Goal: Task Accomplishment & Management: Use online tool/utility

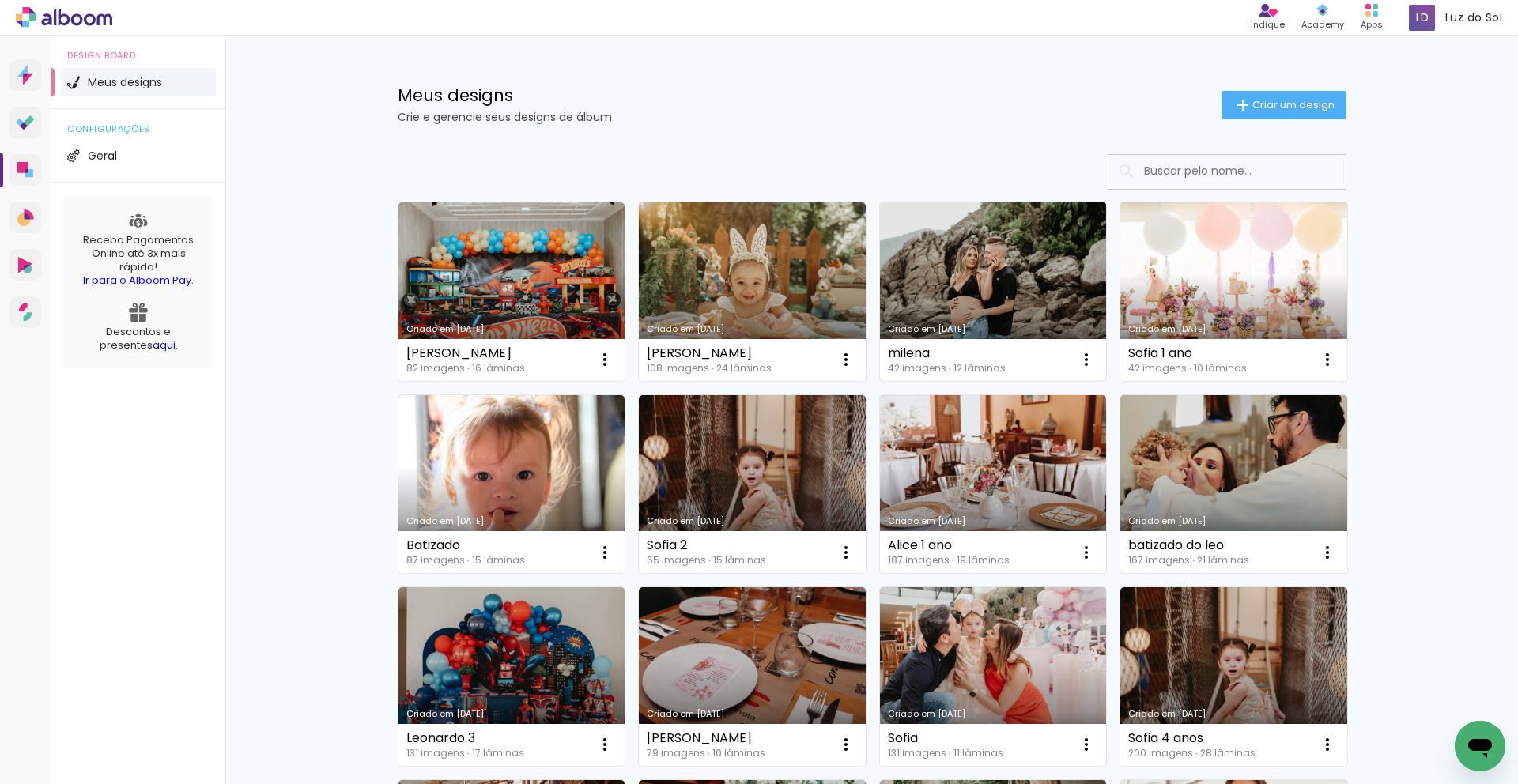
click at [994, 277] on link "Criado em [DATE]" at bounding box center [994, 292] width 227 height 179
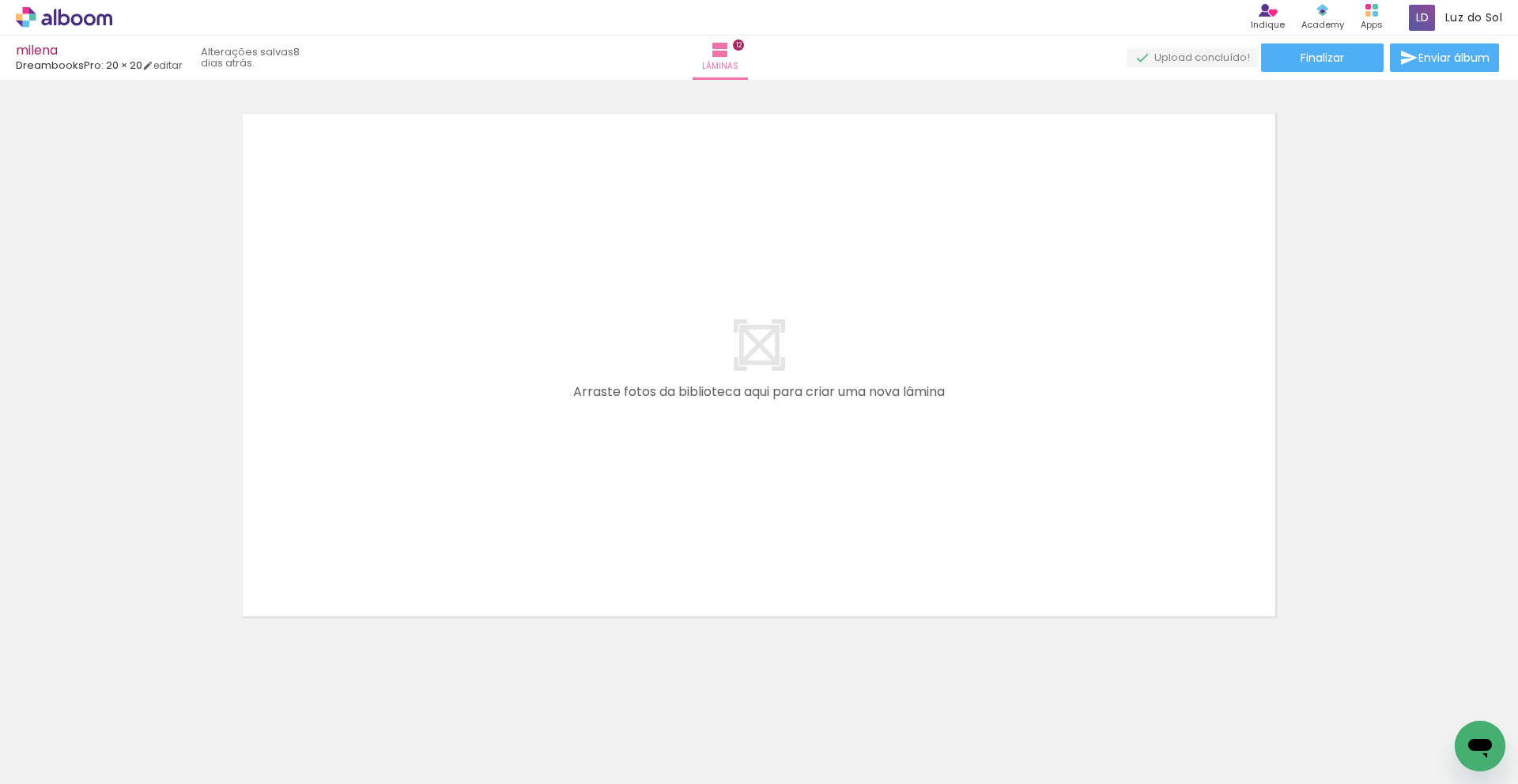
scroll to position [6170, 0]
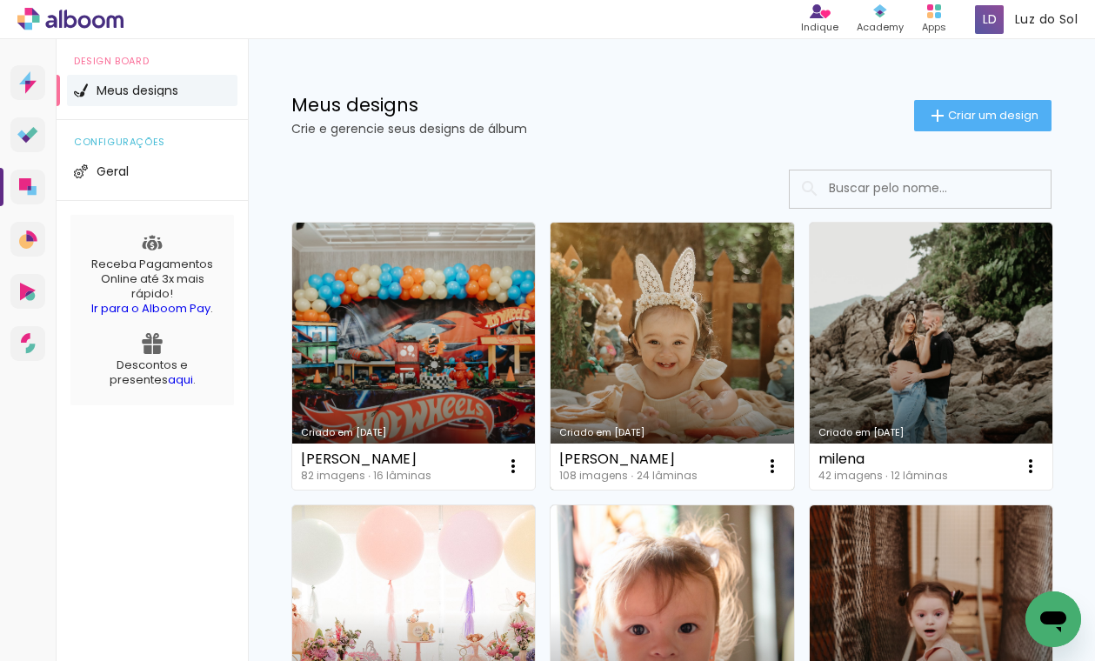
click at [706, 325] on link "Criado em [DATE]" at bounding box center [672, 356] width 243 height 267
